Goal: Entertainment & Leisure: Consume media (video, audio)

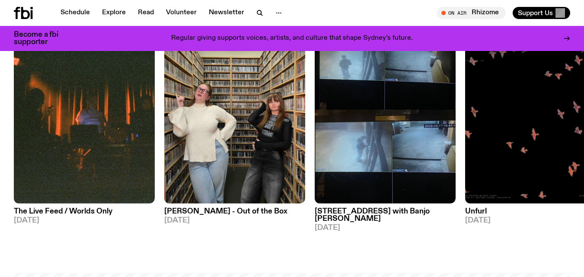
scroll to position [437, 0]
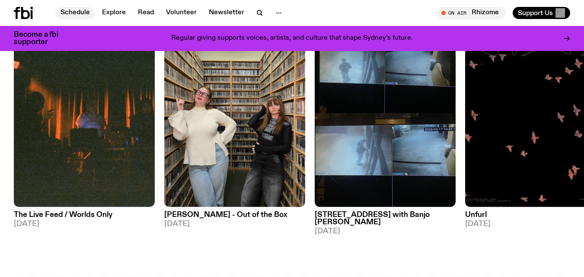
click at [86, 13] on link "Schedule" at bounding box center [75, 13] width 40 height 12
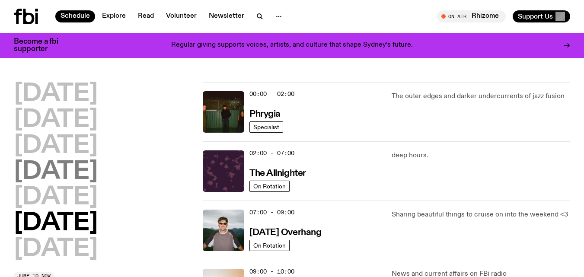
click at [69, 168] on h2 "[DATE]" at bounding box center [56, 172] width 84 height 24
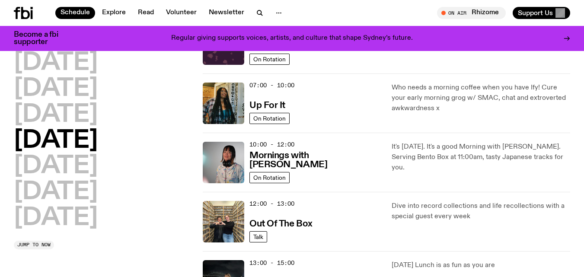
scroll to position [73, 0]
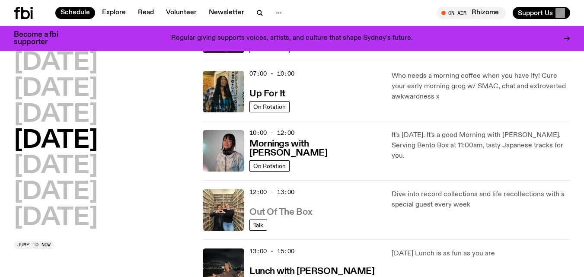
click at [285, 211] on h3 "Out Of The Box" at bounding box center [281, 212] width 63 height 9
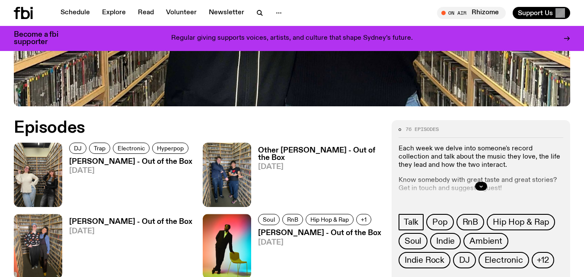
scroll to position [327, 0]
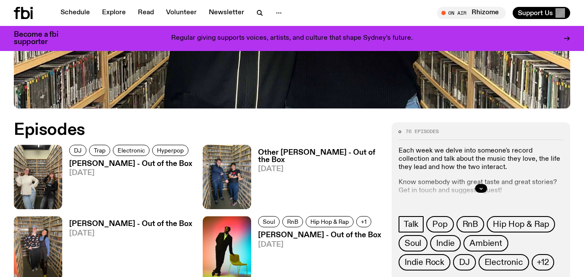
click at [116, 163] on h3 "[PERSON_NAME] - Out of the Box" at bounding box center [130, 163] width 123 height 7
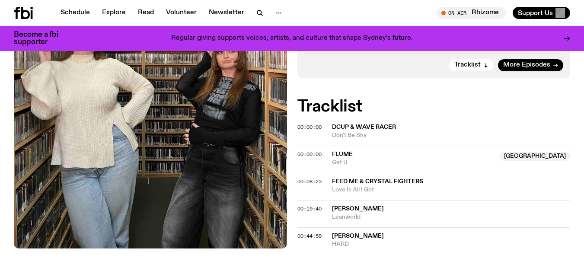
scroll to position [329, 0]
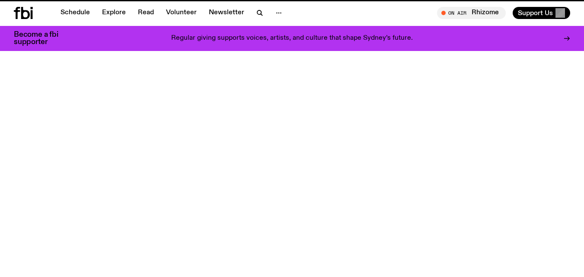
scroll to position [327, 0]
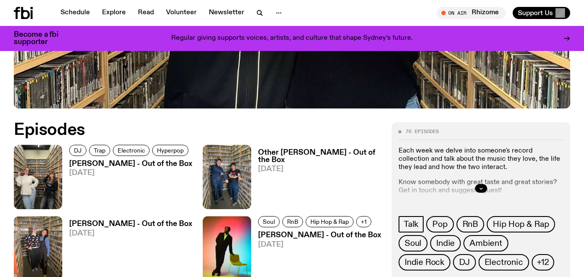
click at [282, 150] on h3 "Other [PERSON_NAME] - Out of the Box" at bounding box center [319, 156] width 123 height 15
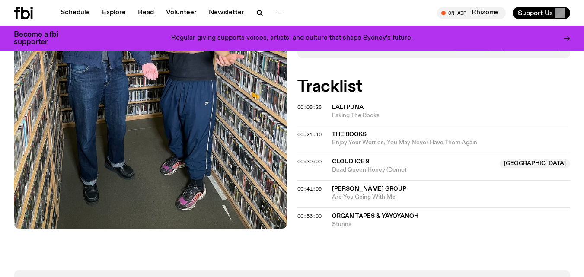
scroll to position [346, 0]
